Goal: Navigation & Orientation: Find specific page/section

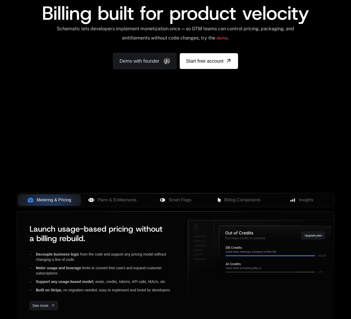
scroll to position [90, 0]
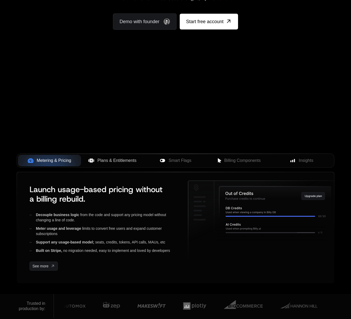
click at [115, 159] on span "Plans & Entitlements" at bounding box center [116, 161] width 39 height 6
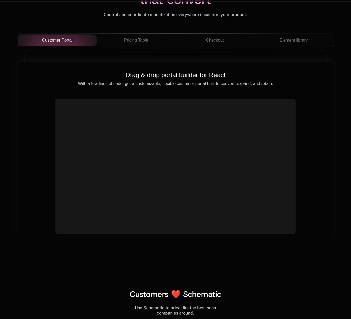
scroll to position [1882, 0]
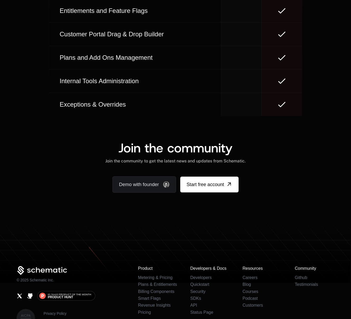
scroll to position [3184, 0]
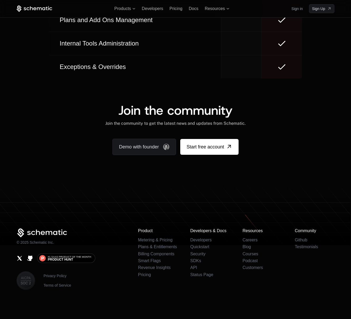
scroll to position [3146, 0]
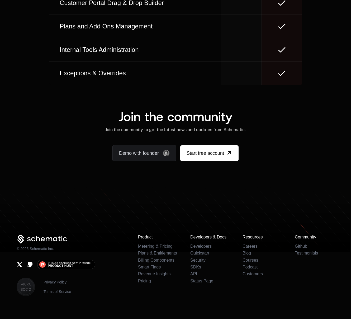
scroll to position [3178, 0]
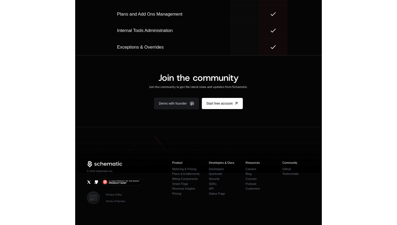
scroll to position [3182, 0]
